Goal: Communication & Community: Answer question/provide support

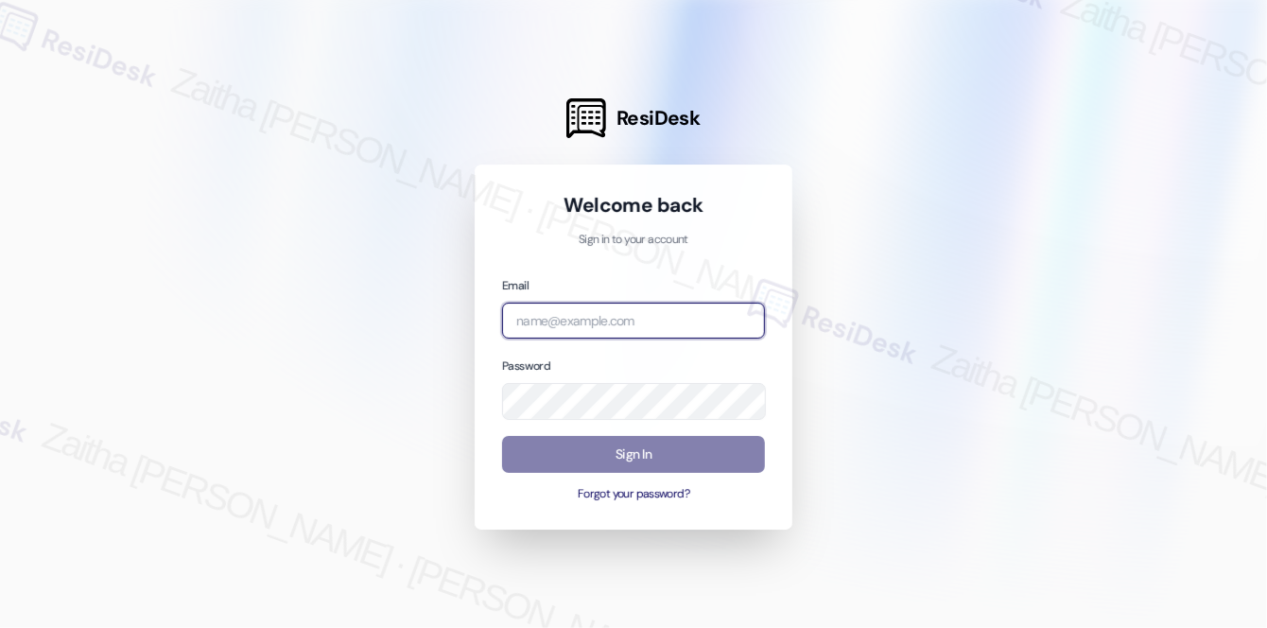
click at [595, 305] on input "email" at bounding box center [633, 321] width 263 height 37
type input "automated-surveys-a_c_lewis-zaitha.mae.[PERSON_NAME]@a_c_[DOMAIN_NAME]"
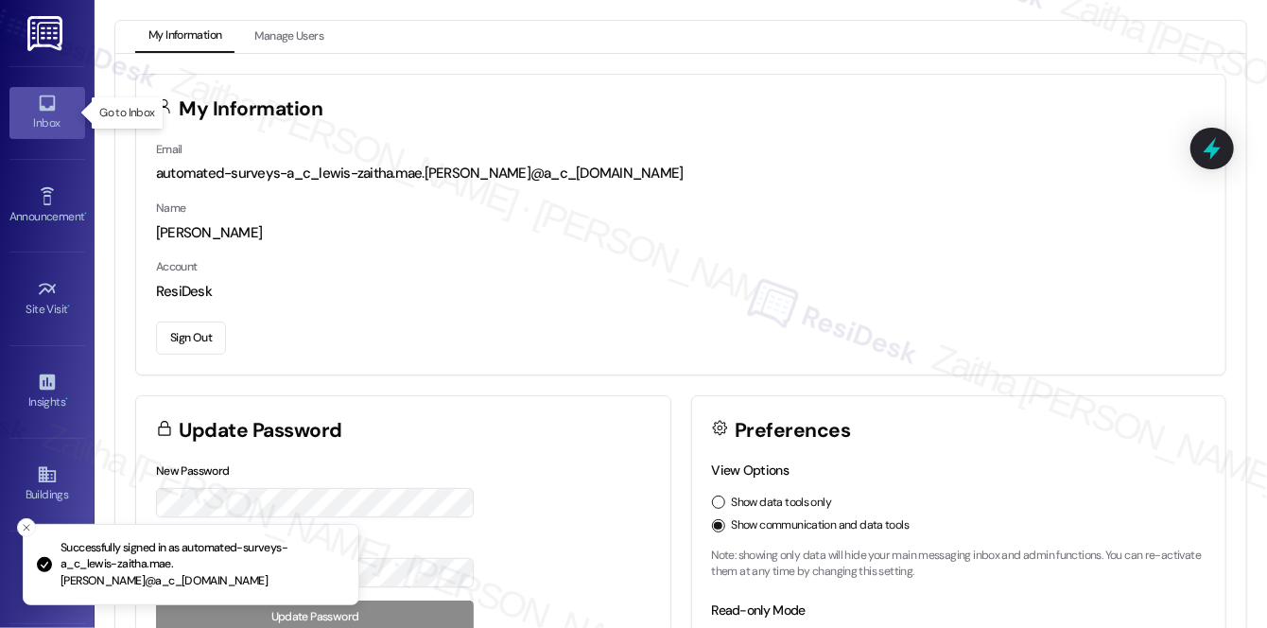
click at [51, 114] on div "Inbox" at bounding box center [47, 122] width 95 height 19
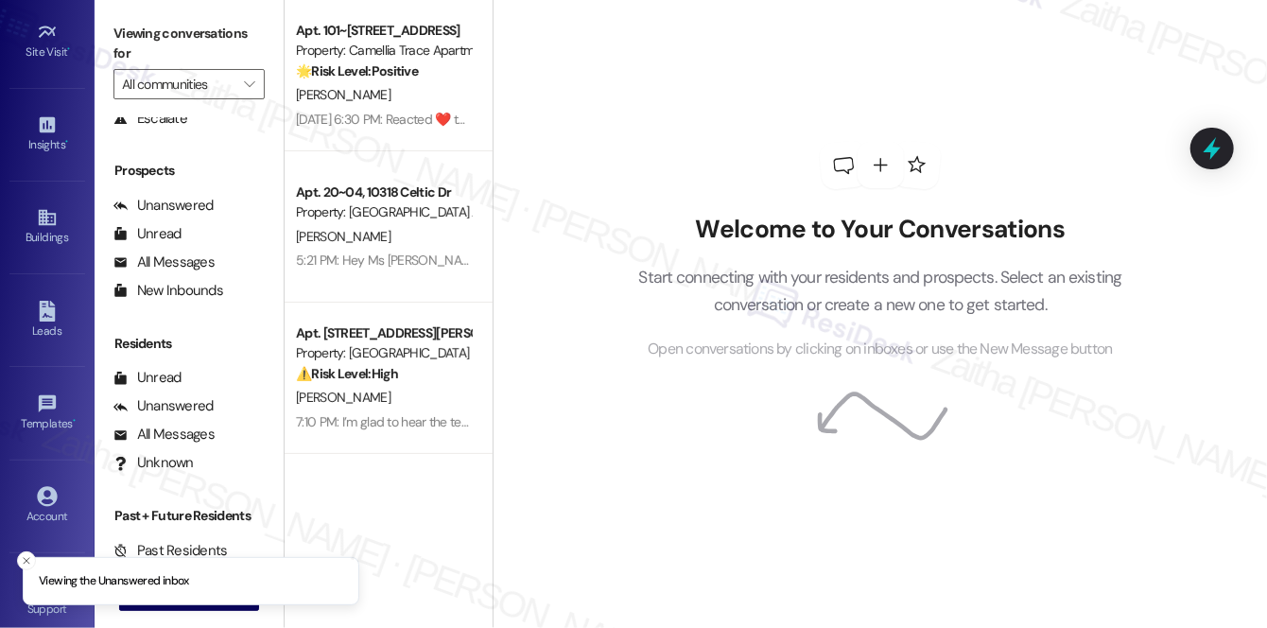
scroll to position [225, 0]
click at [35, 560] on button "Close toast" at bounding box center [26, 560] width 19 height 19
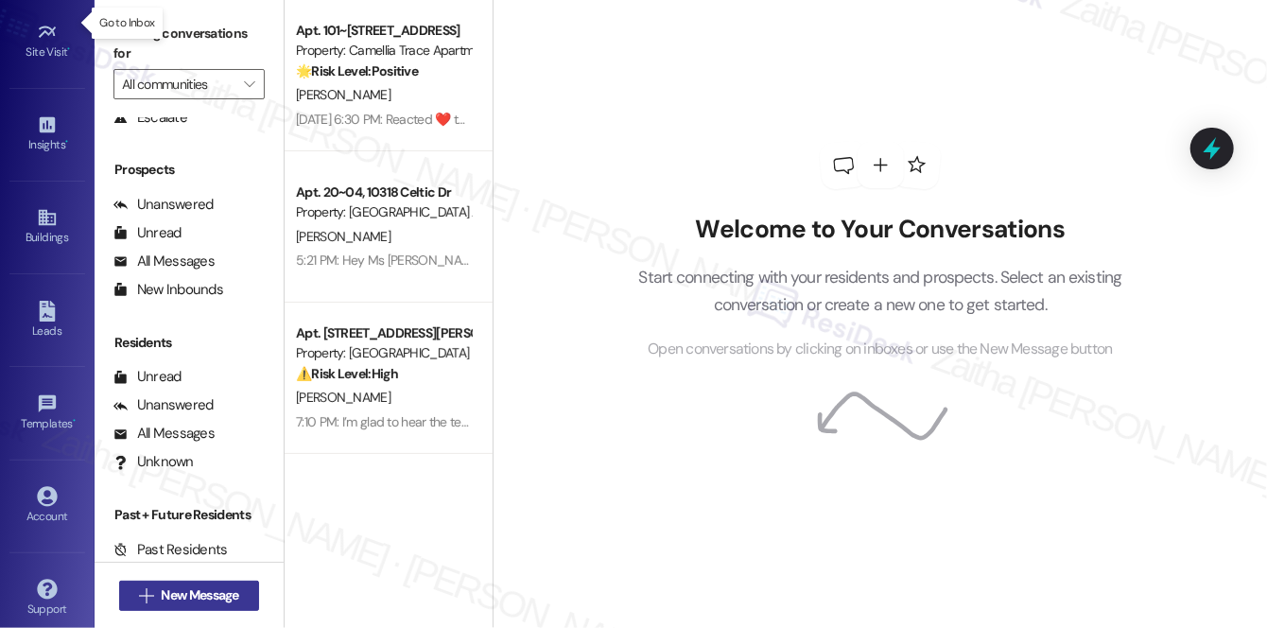
click at [200, 593] on span "New Message" at bounding box center [201, 595] width 78 height 20
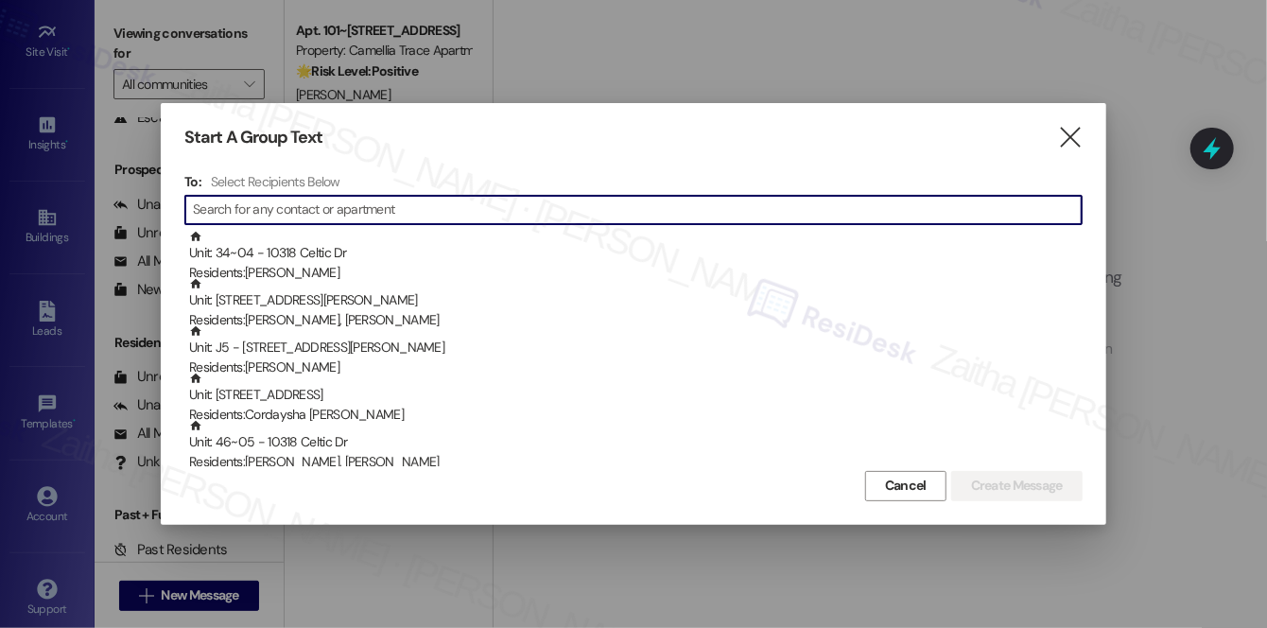
paste input "[PERSON_NAME] [PERSON_NAME]"
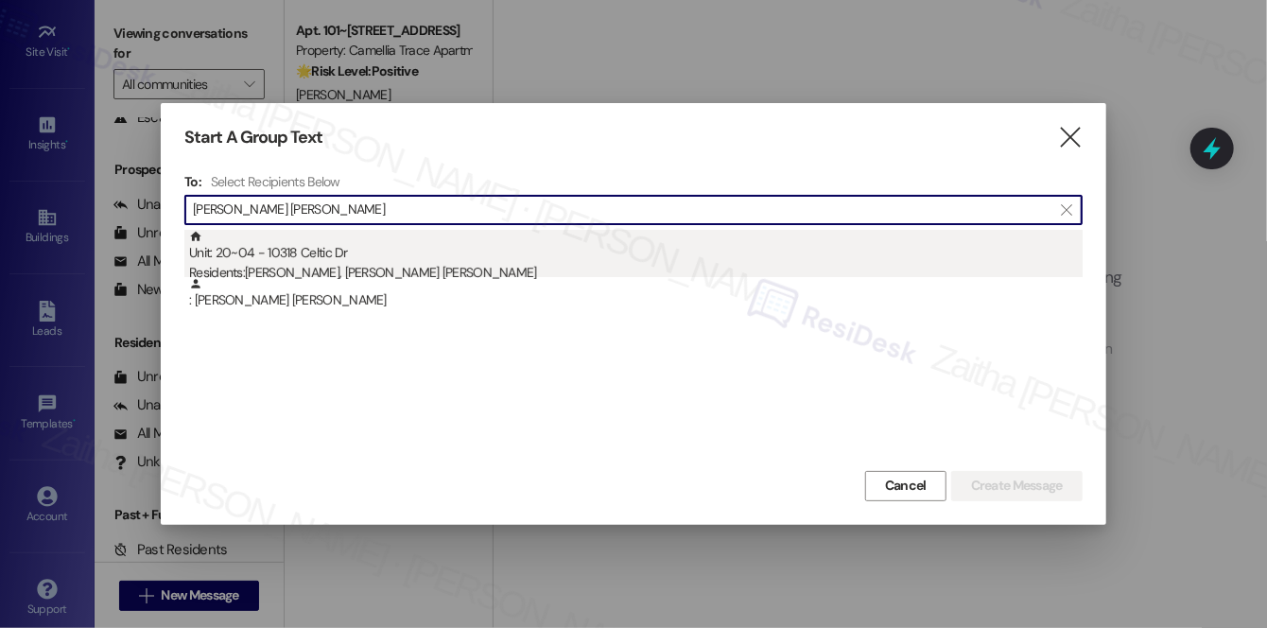
type input "[PERSON_NAME] [PERSON_NAME]"
click at [322, 261] on div "Unit: 20~04 - 10318 Celtic Dr Residents: [PERSON_NAME], [PERSON_NAME] [PERSON_N…" at bounding box center [635, 257] width 893 height 54
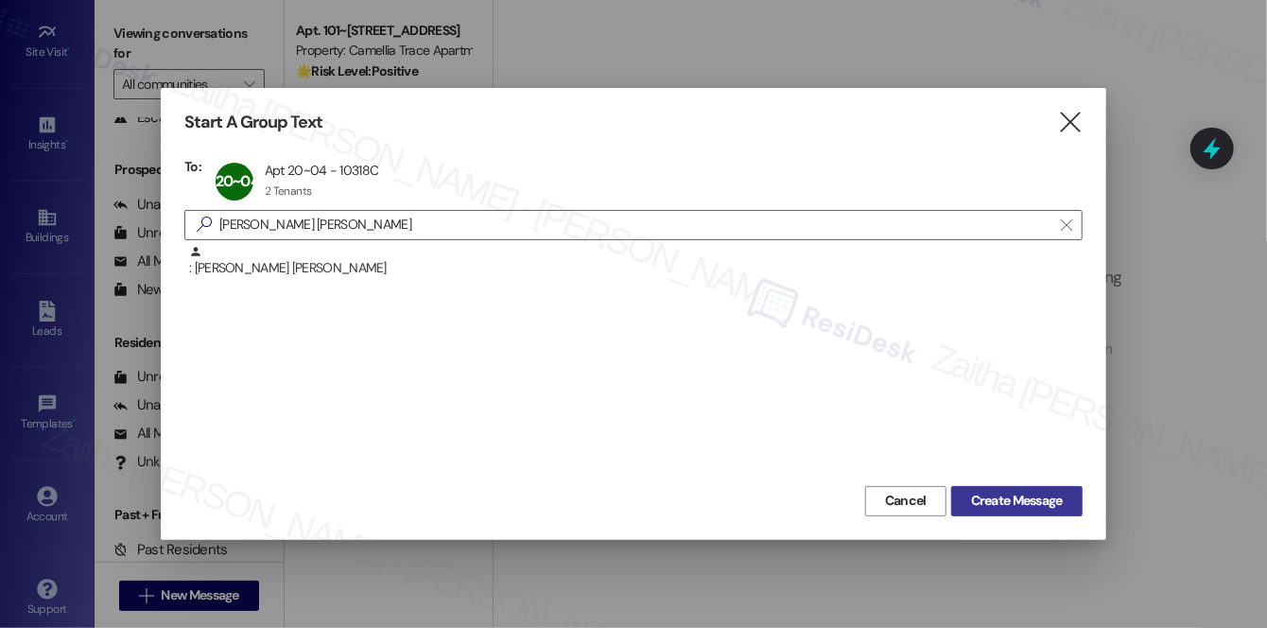
click at [1022, 504] on span "Create Message" at bounding box center [1017, 501] width 92 height 20
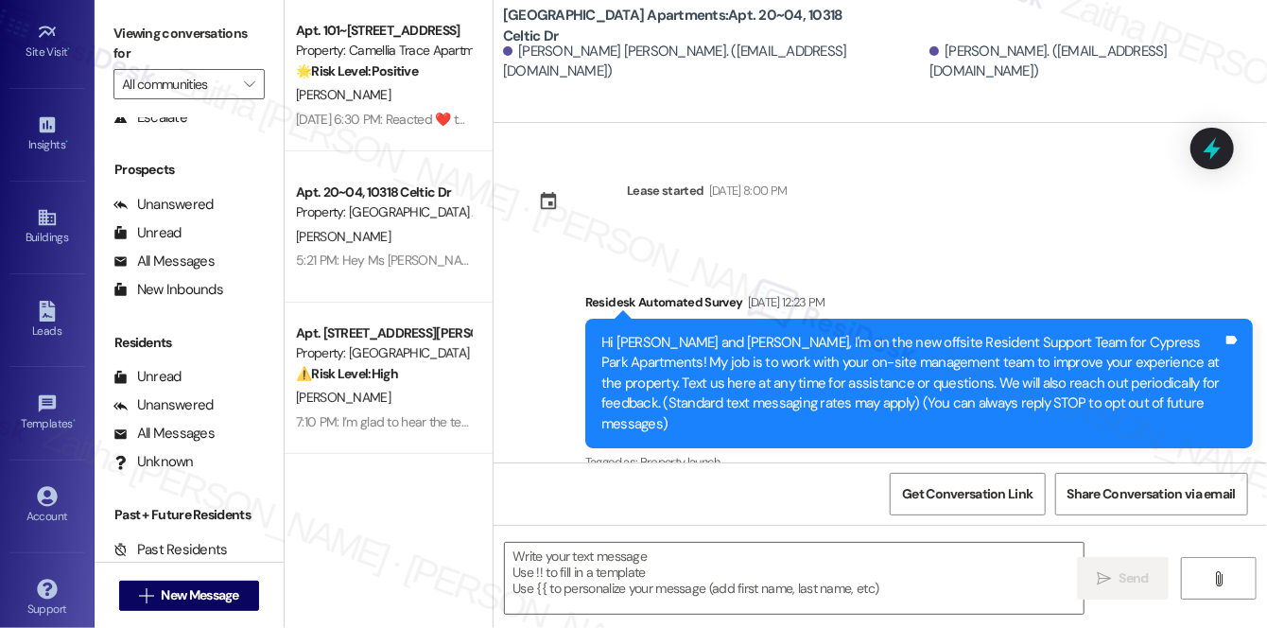
type textarea "Fetching suggested responses. Please feel free to read through the conversation…"
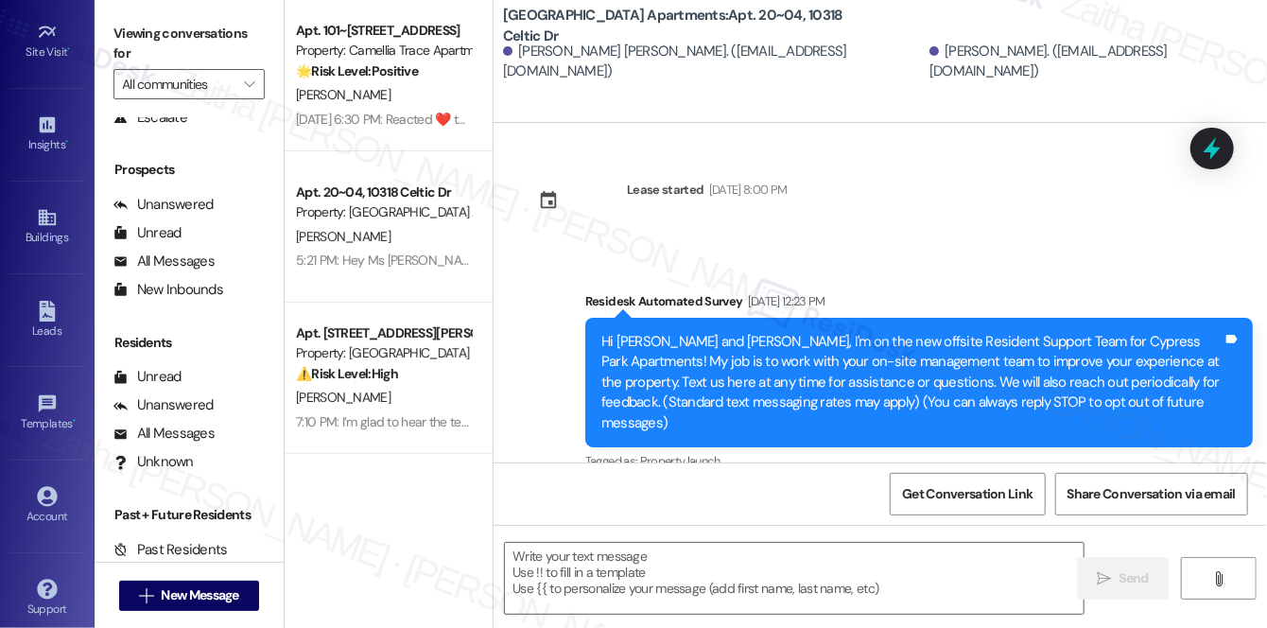
scroll to position [8, 0]
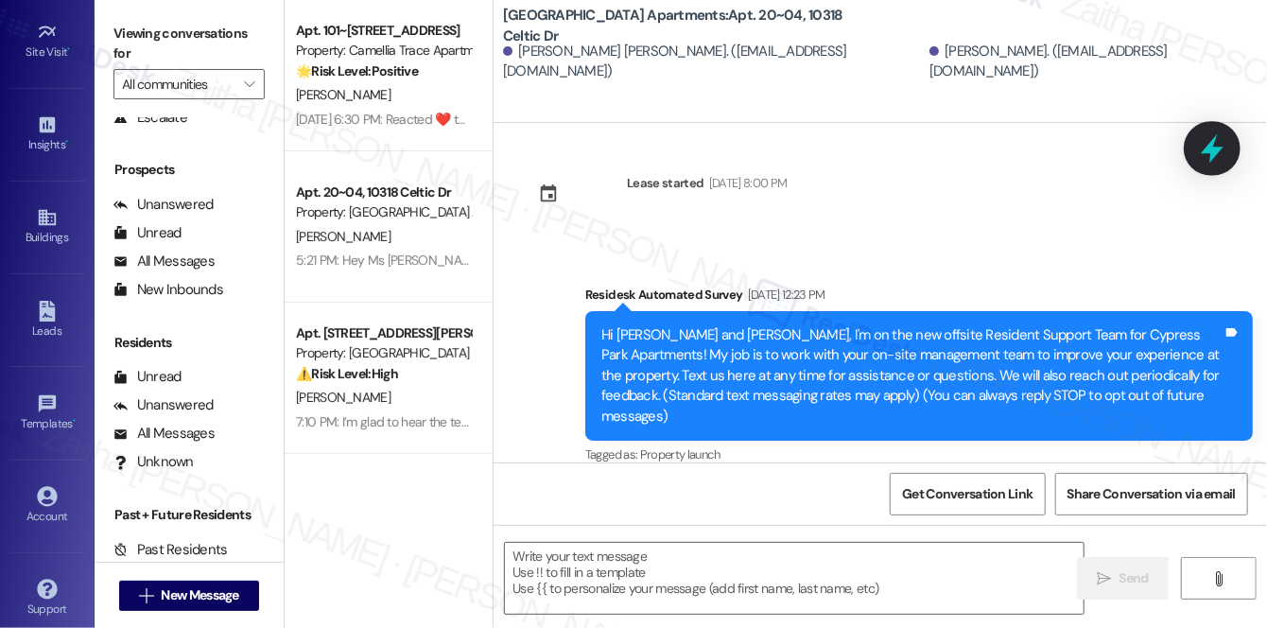
click at [1211, 150] on icon at bounding box center [1212, 148] width 23 height 29
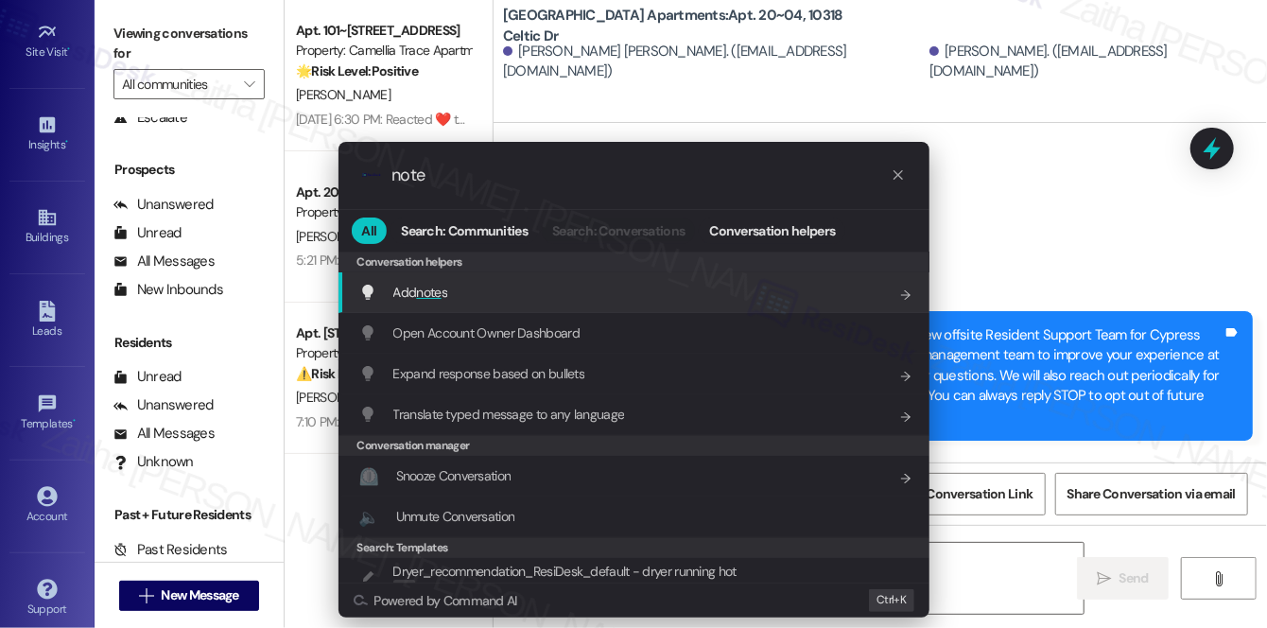
type input "note"
click at [419, 288] on span "note" at bounding box center [428, 292] width 25 height 17
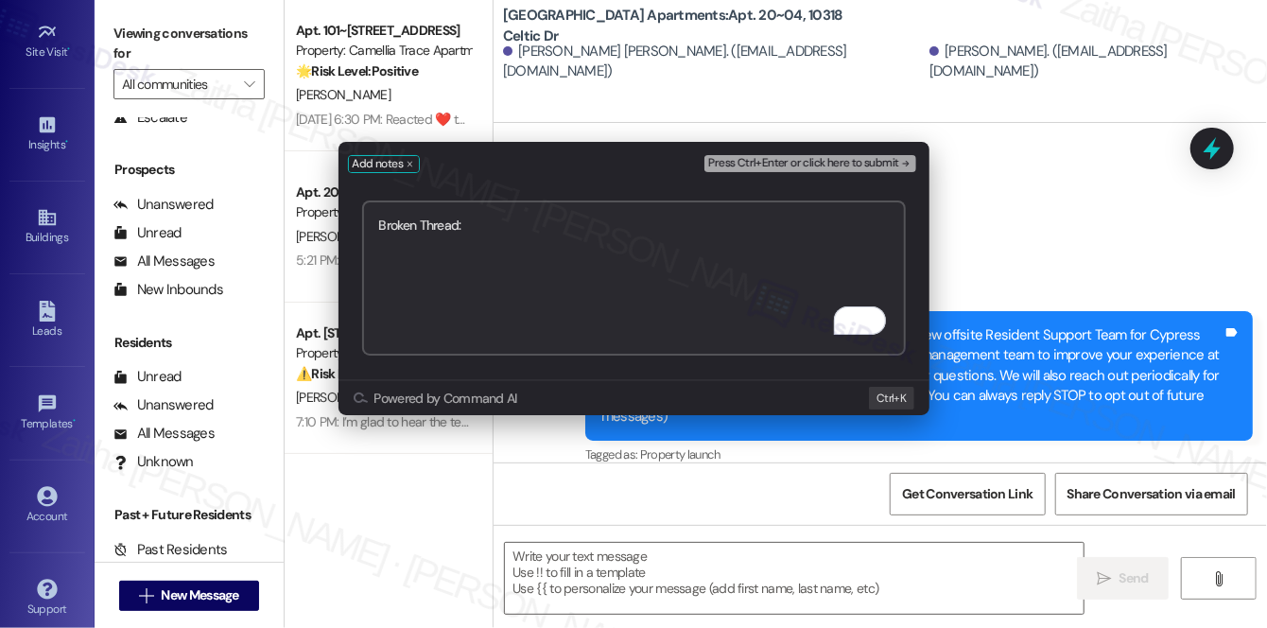
paste textarea "[URL][DOMAIN_NAME]"
type textarea "Broken Thread: [URL][DOMAIN_NAME]"
click at [839, 159] on span "Press Ctrl+Enter or click here to submit" at bounding box center [803, 163] width 190 height 13
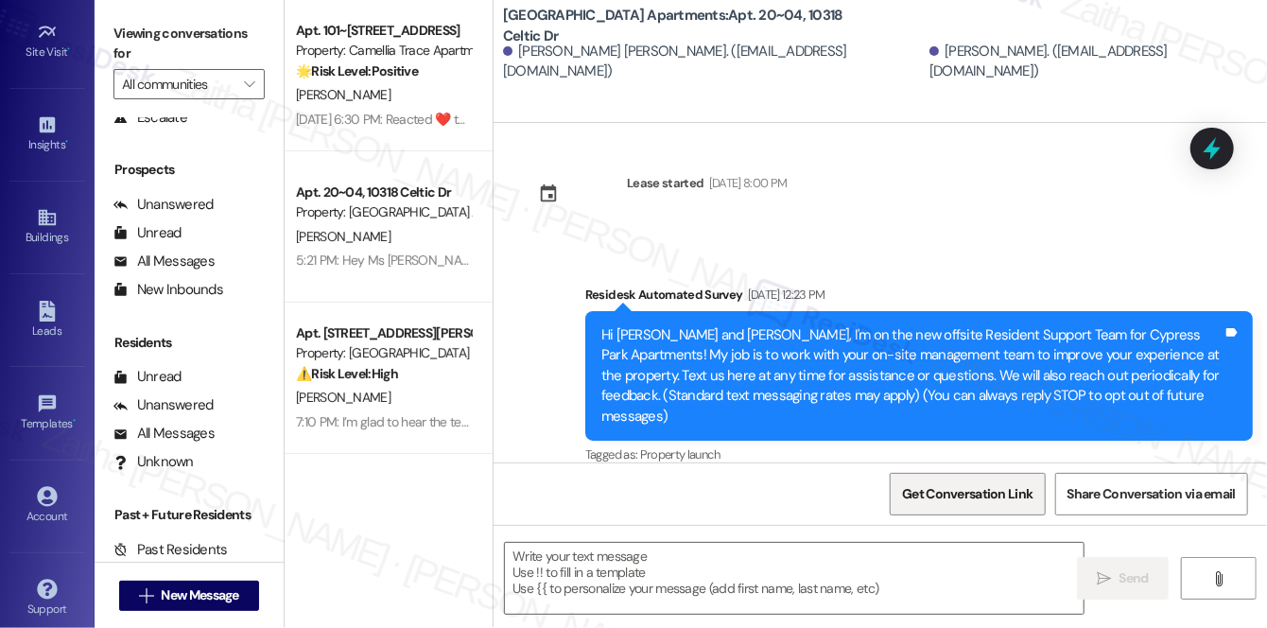
click at [965, 504] on span "Get Conversation Link" at bounding box center [967, 494] width 138 height 41
